Goal: Find specific page/section: Find specific page/section

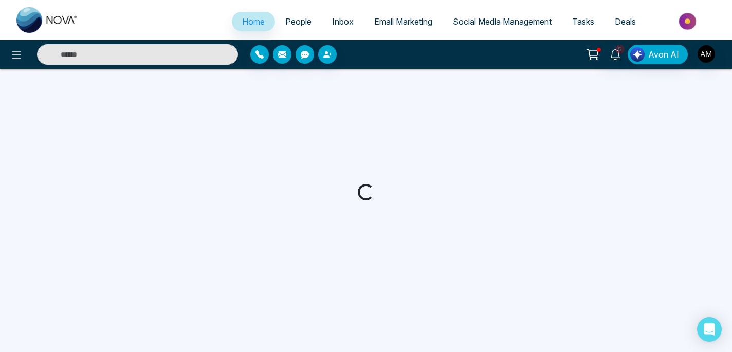
select select "*"
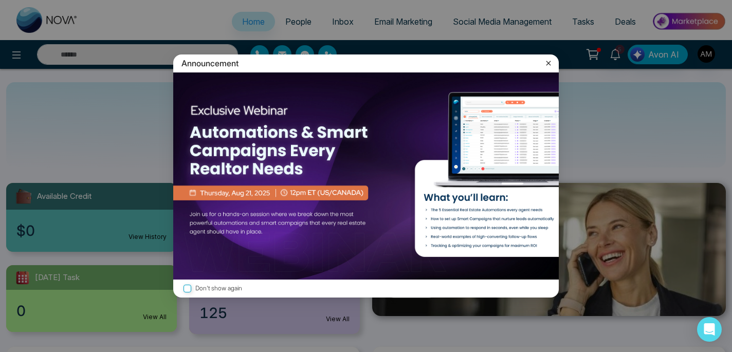
click at [549, 64] on icon at bounding box center [548, 63] width 5 height 5
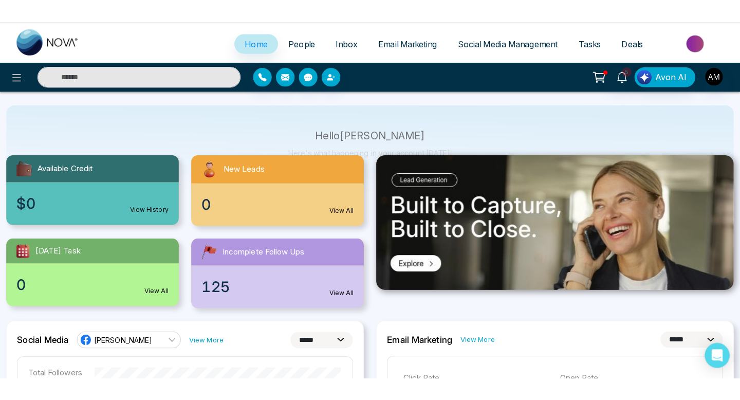
scroll to position [53, 0]
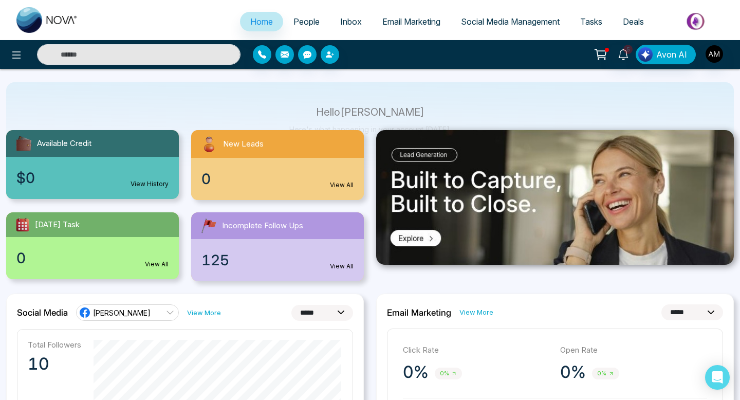
click at [298, 20] on span "People" at bounding box center [306, 21] width 26 height 10
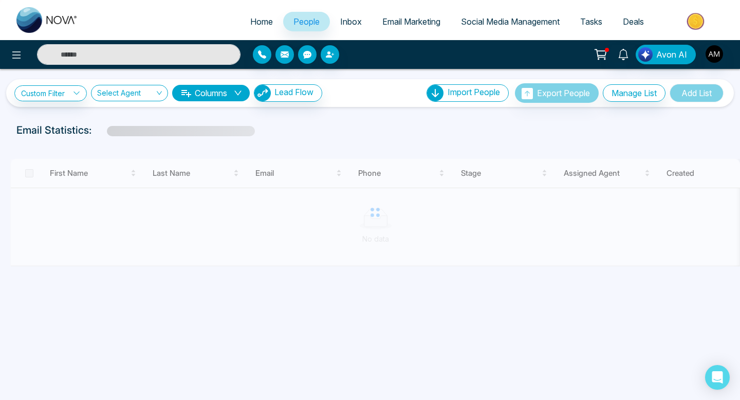
click at [177, 51] on input "text" at bounding box center [139, 54] width 204 height 21
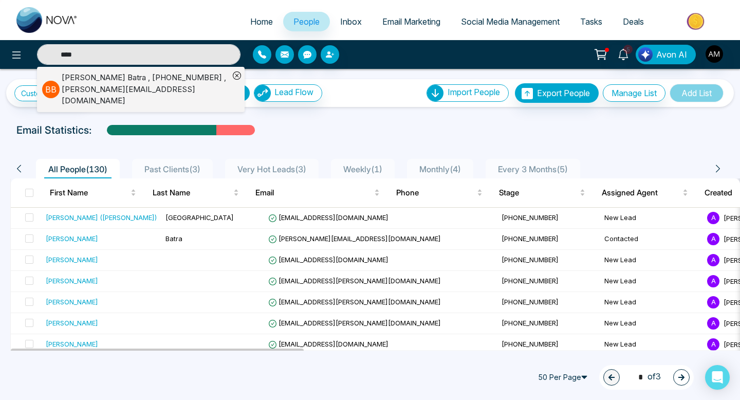
type input "****"
click at [151, 93] on div "[PERSON_NAME] , [PHONE_NUMBER] , [PERSON_NAME][EMAIL_ADDRESS][DOMAIN_NAME]" at bounding box center [146, 89] width 168 height 35
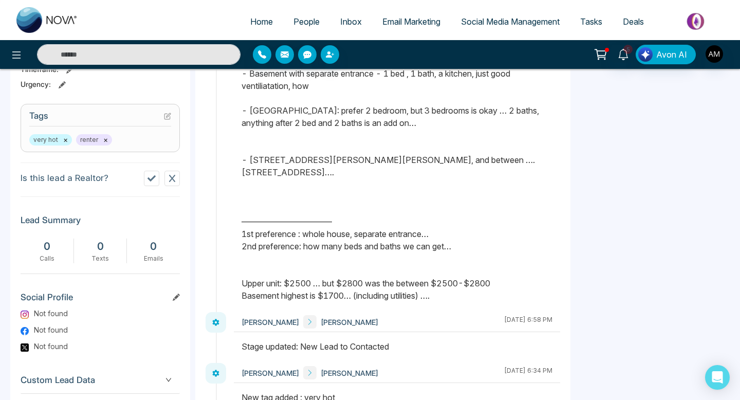
scroll to position [397, 0]
